Goal: Task Accomplishment & Management: Manage account settings

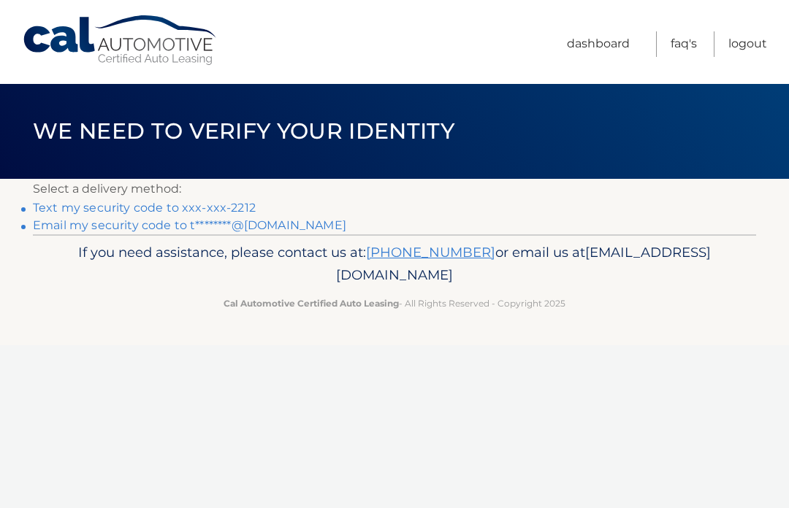
click at [527, 234] on li "Email my security code to t********@aol.com" at bounding box center [394, 226] width 723 height 18
click at [199, 201] on link "Text my security code to xxx-xxx-2212" at bounding box center [144, 208] width 223 height 14
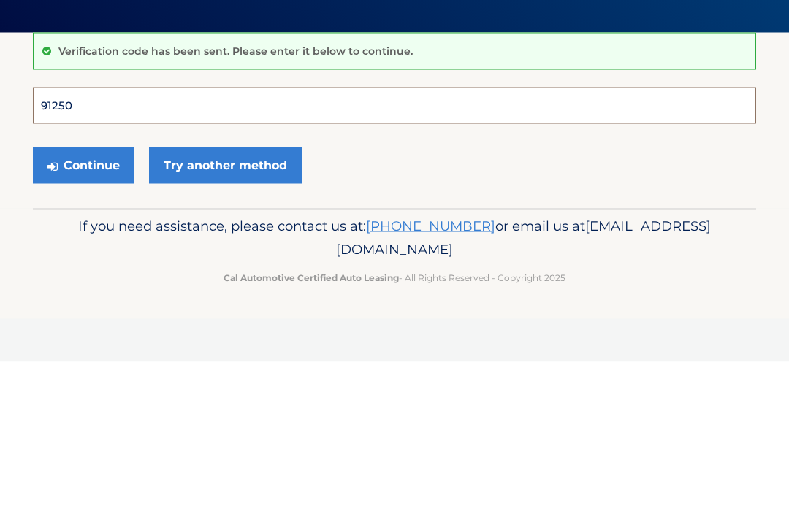
type input "912500"
click at [83, 294] on button "Continue" at bounding box center [84, 312] width 102 height 37
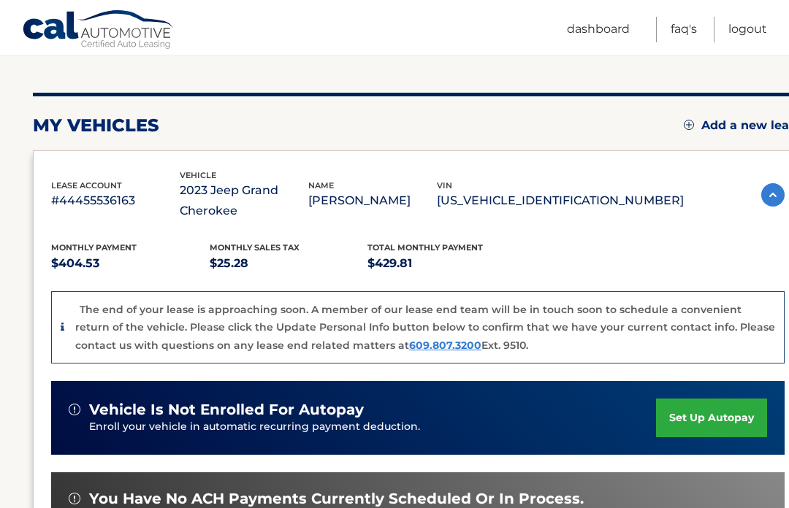
scroll to position [148, 0]
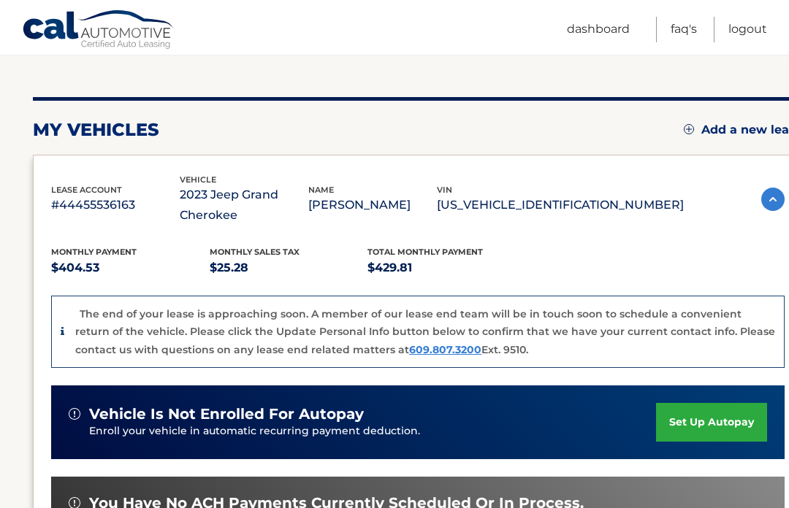
click at [593, 26] on link "Dashboard" at bounding box center [598, 30] width 63 height 26
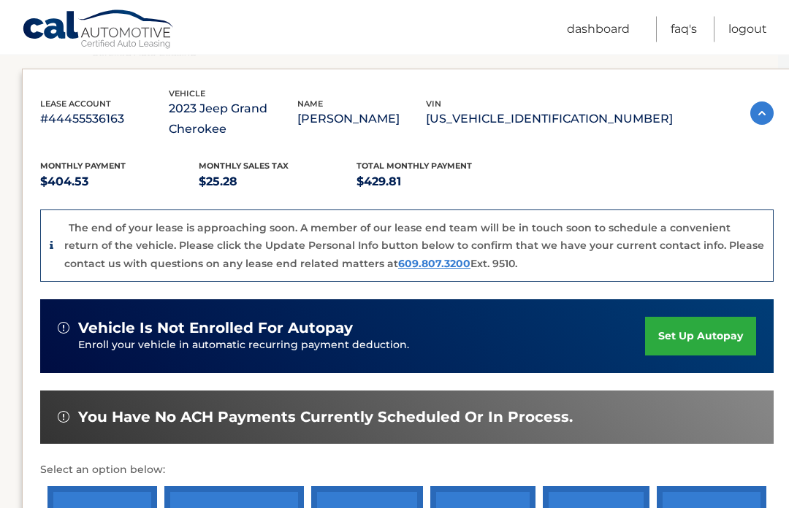
scroll to position [235, 11]
